Goal: Book appointment/travel/reservation

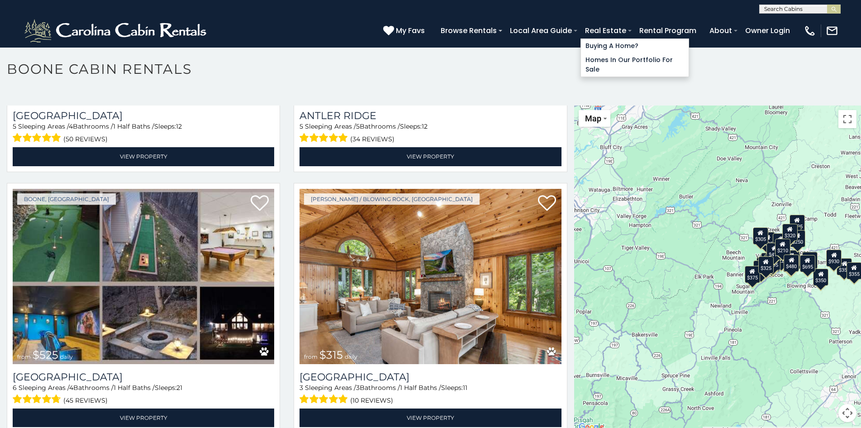
scroll to position [5, 0]
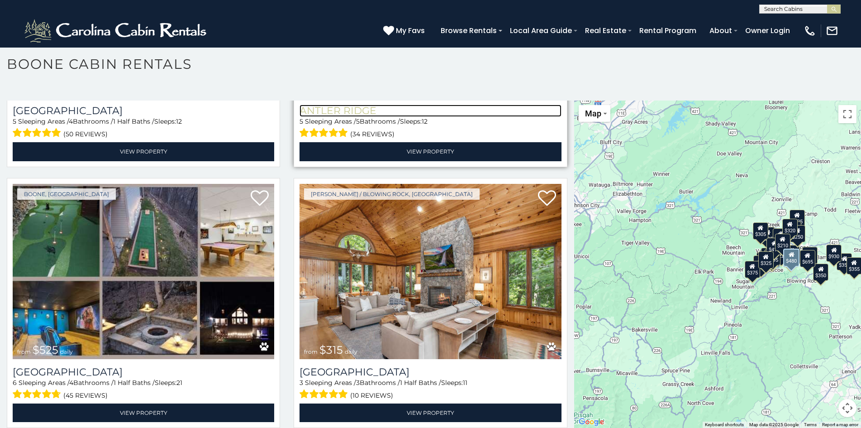
click at [353, 105] on h3 "Antler Ridge" at bounding box center [429, 111] width 261 height 12
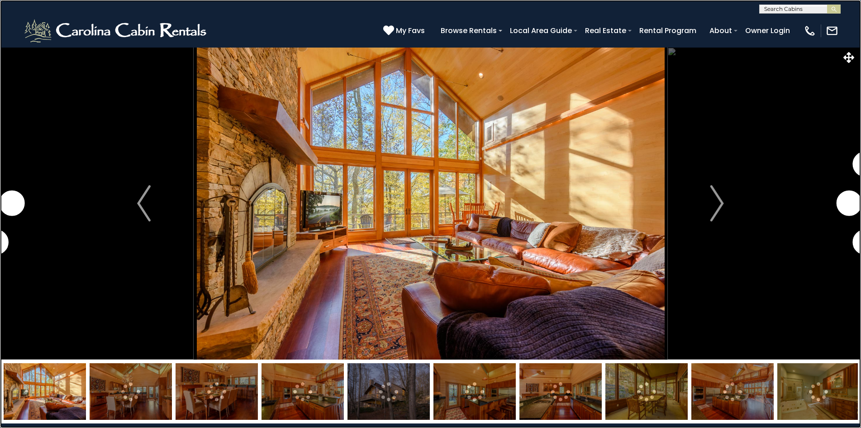
click at [135, 185] on link at bounding box center [430, 214] width 861 height 428
